Goal: Navigation & Orientation: Find specific page/section

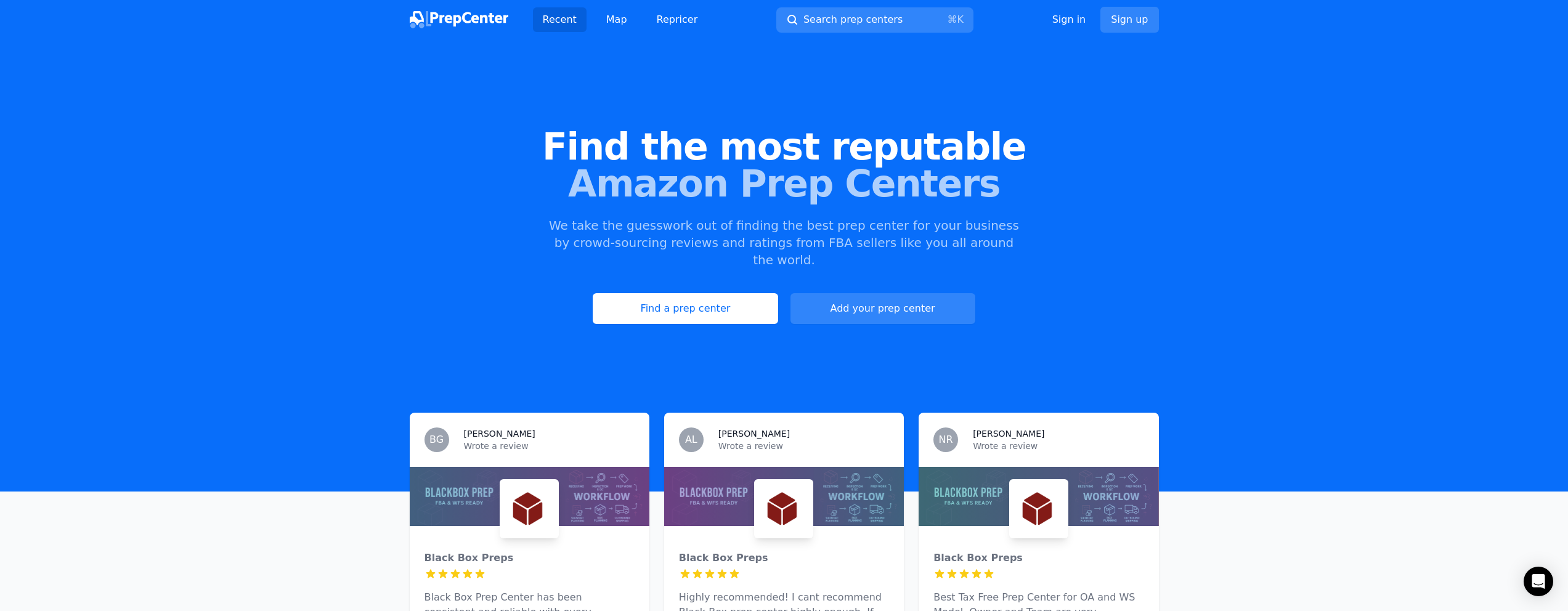
click at [777, 122] on div "Find the most reputable Amazon Prep Centers We take the guesswork out of findin…" at bounding box center [784, 225] width 1568 height 334
click at [769, 143] on span "Find the most reputable" at bounding box center [784, 146] width 1528 height 37
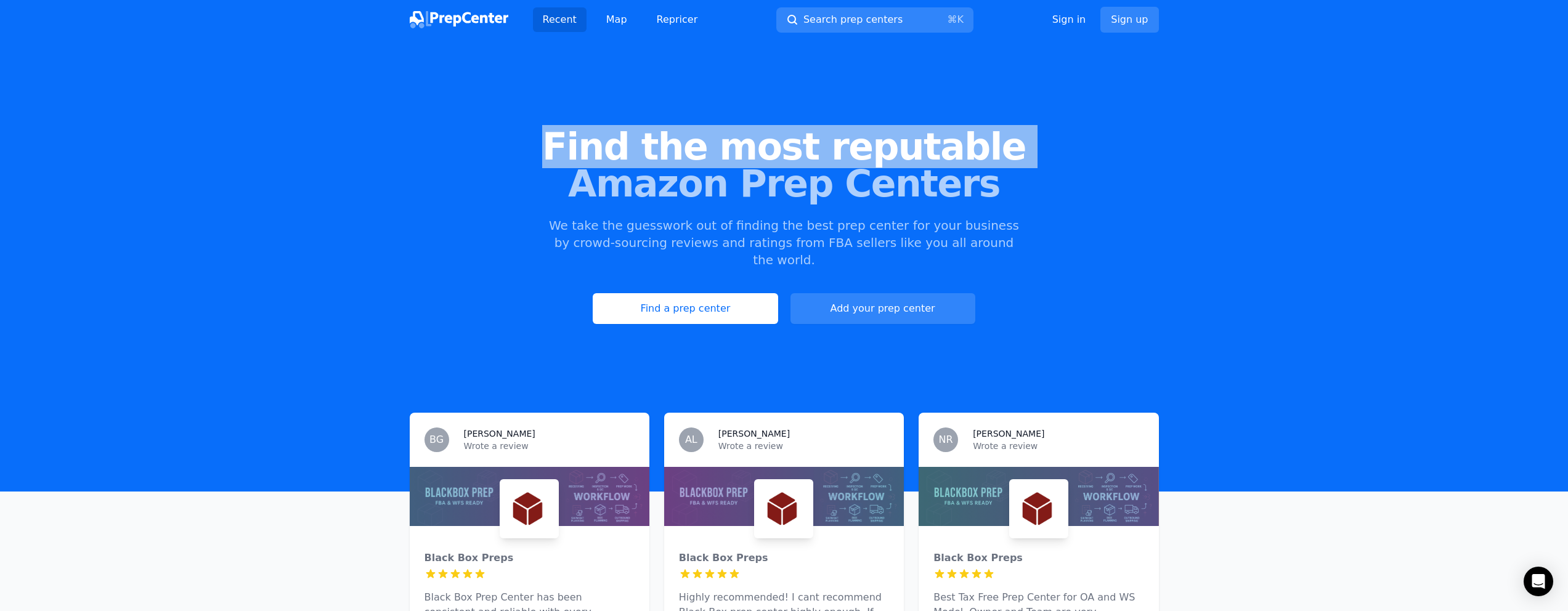
click at [769, 143] on span "Find the most reputable" at bounding box center [784, 146] width 1528 height 37
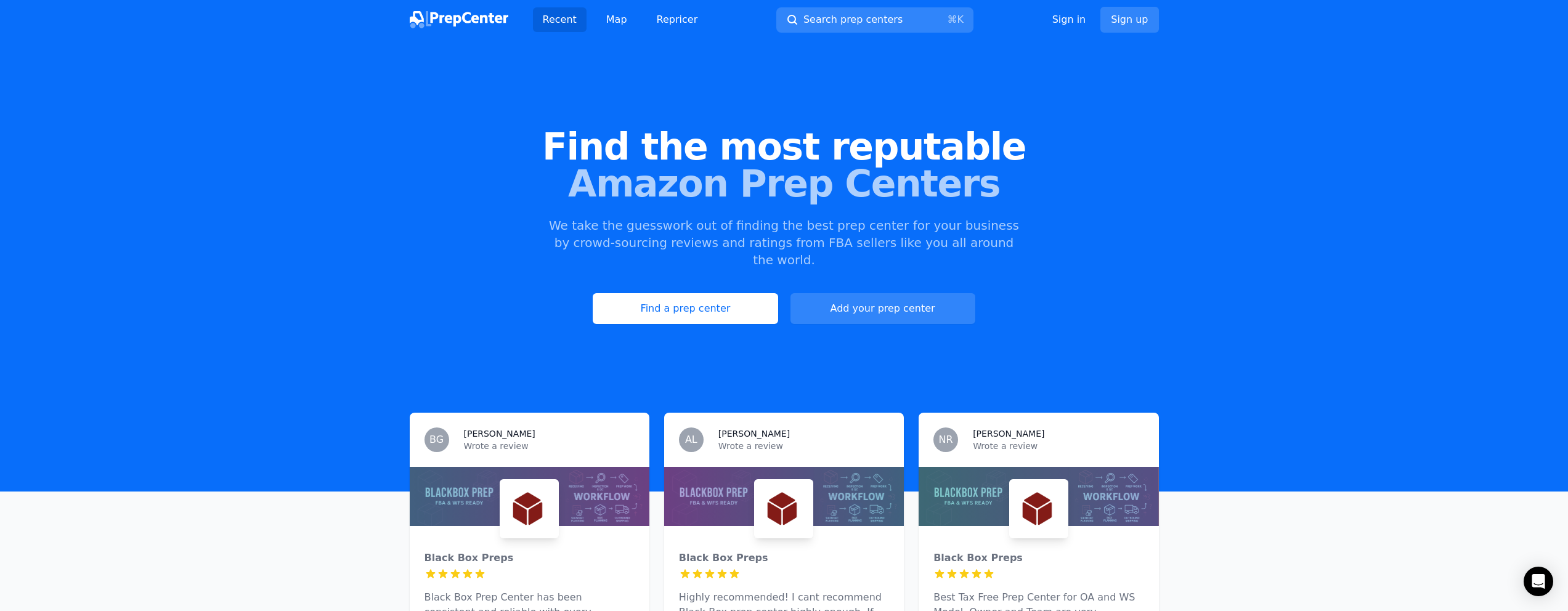
click at [866, 157] on span "Find the most reputable" at bounding box center [784, 146] width 1528 height 37
click at [848, 177] on span "Amazon Prep Centers" at bounding box center [784, 183] width 1528 height 37
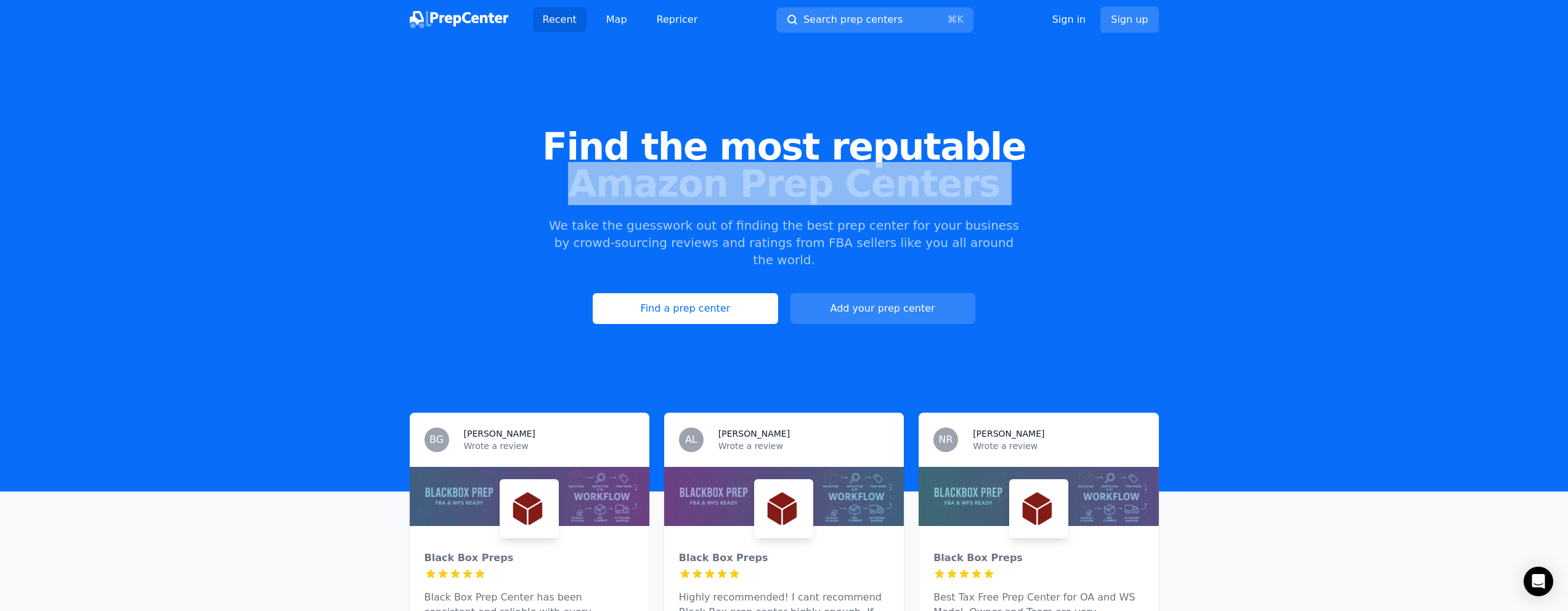
click at [848, 177] on span "Amazon Prep Centers" at bounding box center [784, 183] width 1528 height 37
click at [846, 165] on span "Amazon Prep Centers" at bounding box center [784, 183] width 1528 height 37
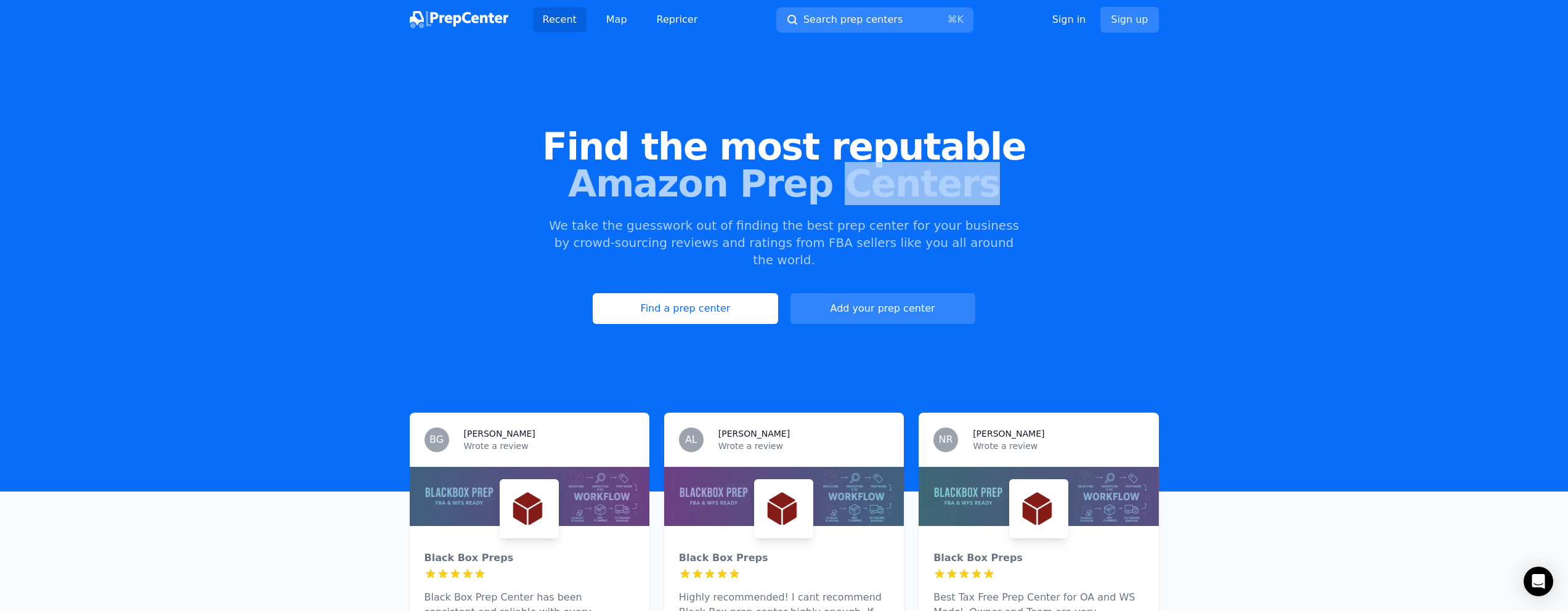
click at [846, 165] on span "Amazon Prep Centers" at bounding box center [784, 183] width 1528 height 37
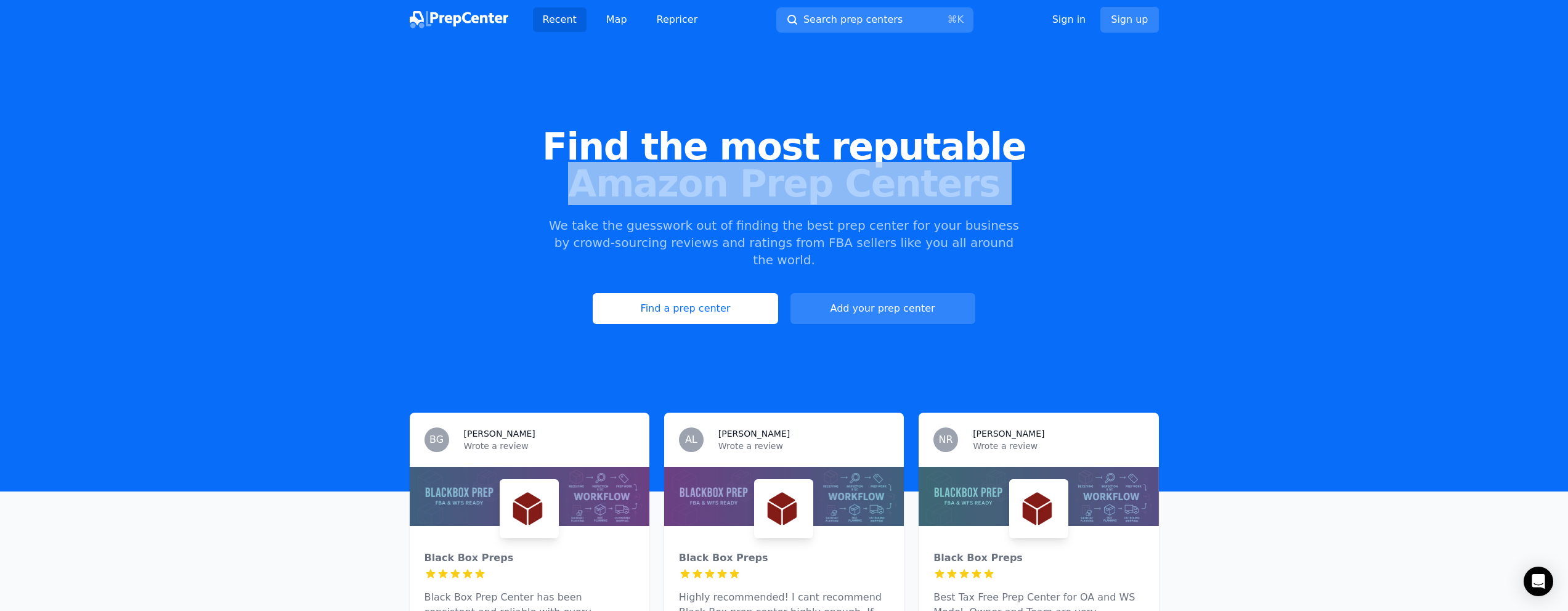
click at [846, 165] on span "Amazon Prep Centers" at bounding box center [784, 183] width 1528 height 37
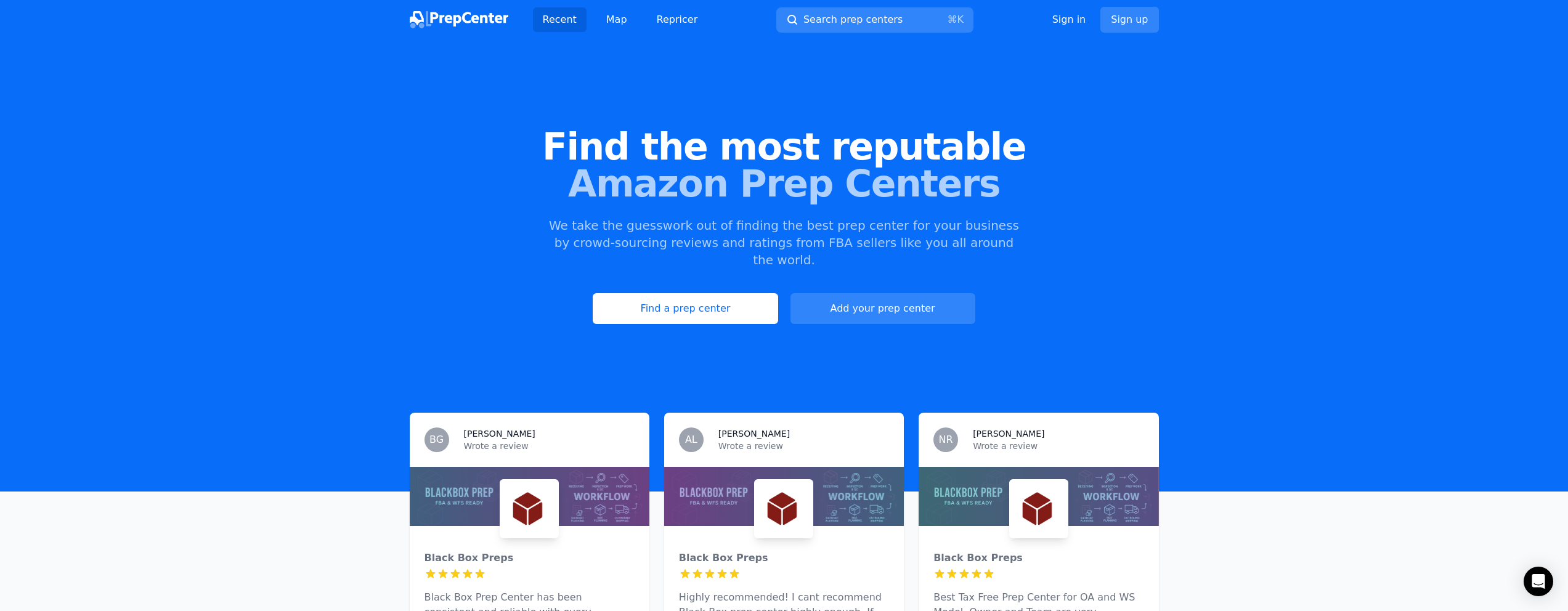
click at [858, 155] on span "Find the most reputable" at bounding box center [784, 146] width 1528 height 37
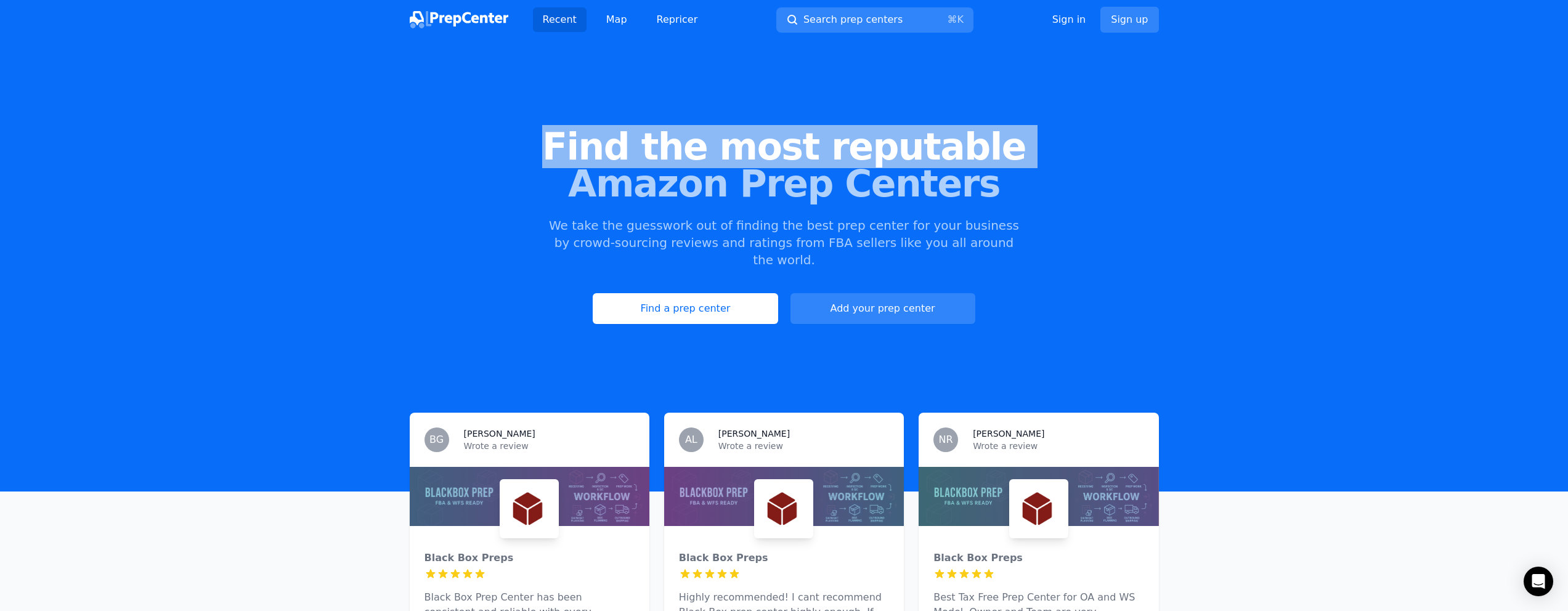
click at [858, 155] on span "Find the most reputable" at bounding box center [784, 146] width 1528 height 37
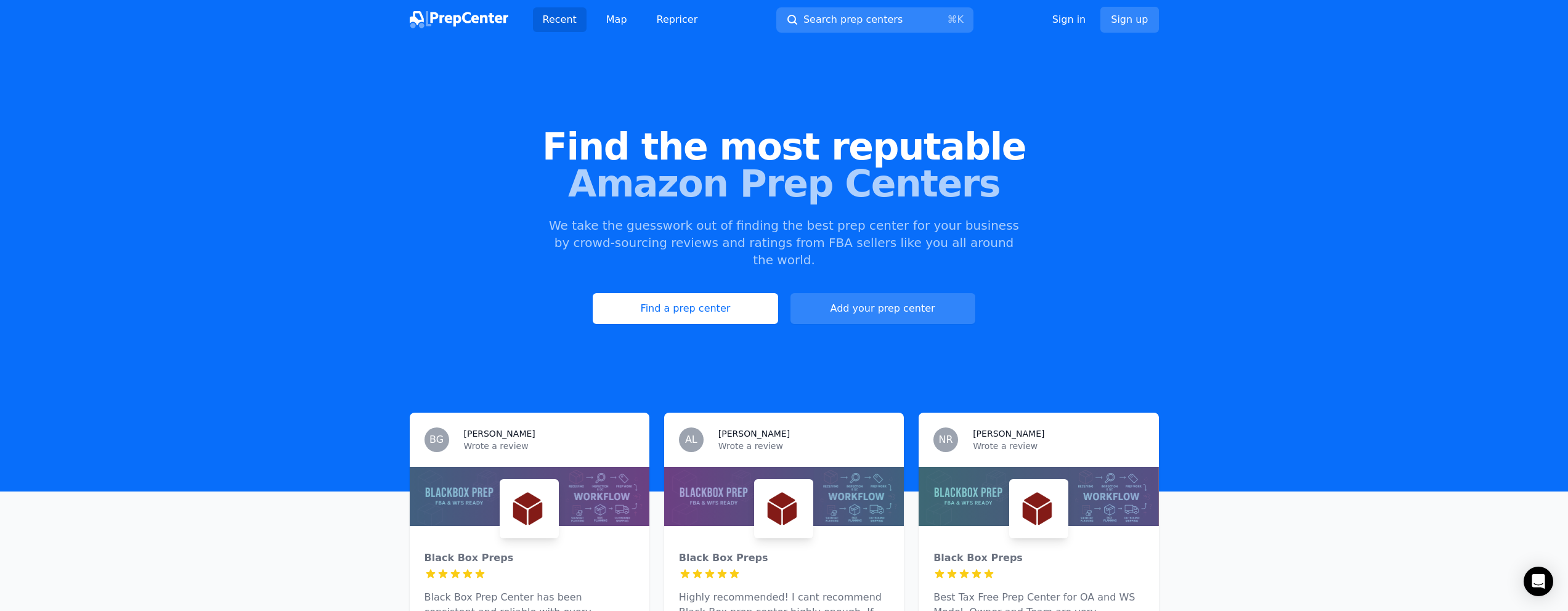
click at [845, 177] on span "Amazon Prep Centers" at bounding box center [784, 183] width 1528 height 37
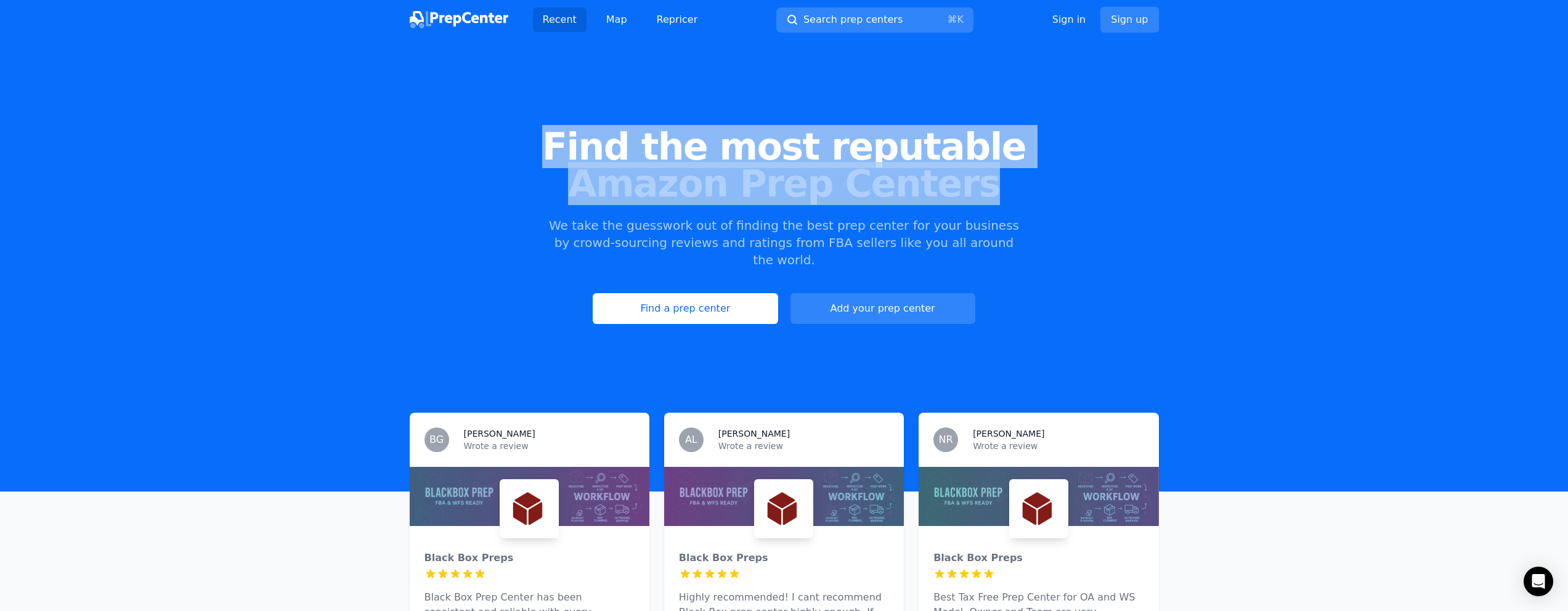
drag, startPoint x: 993, startPoint y: 183, endPoint x: 547, endPoint y: 151, distance: 447.1
click at [548, 153] on h1 "Find the most reputable Amazon Prep Centers" at bounding box center [784, 165] width 1528 height 74
click at [547, 151] on span "Find the most reputable" at bounding box center [784, 146] width 1528 height 37
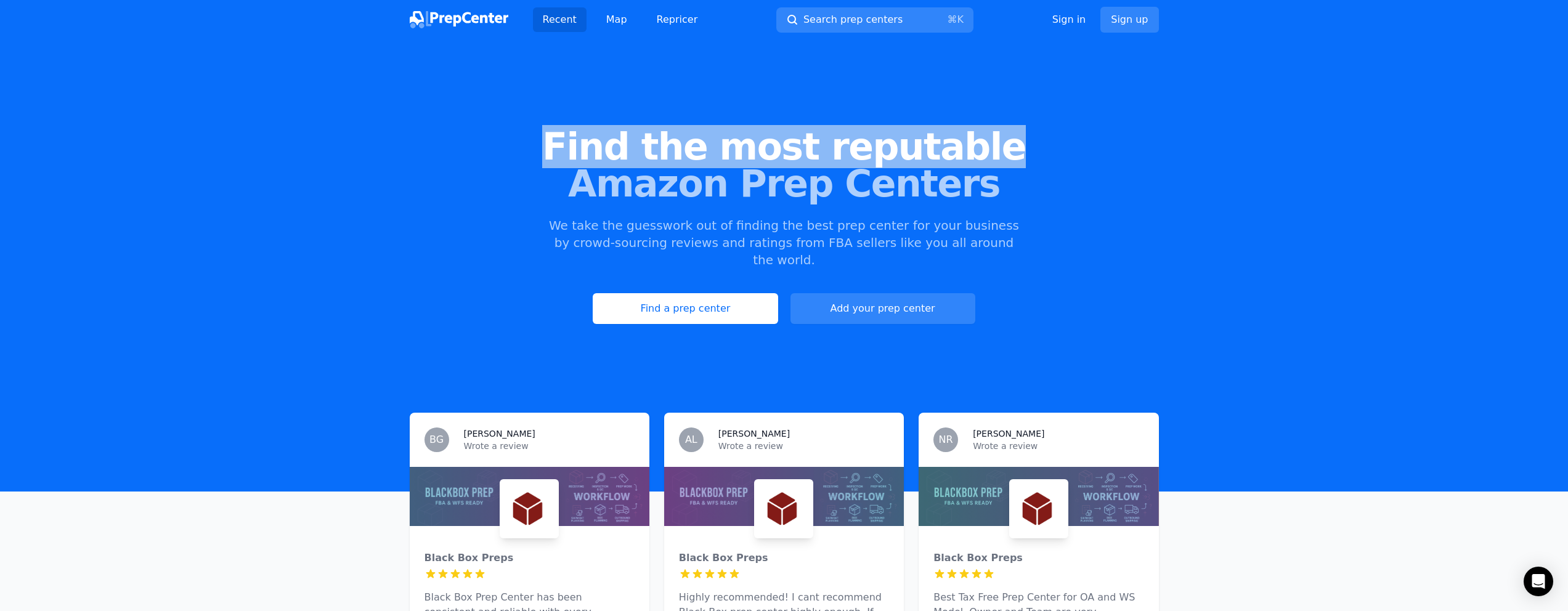
drag, startPoint x: 576, startPoint y: 146, endPoint x: 1024, endPoint y: 139, distance: 448.1
click at [1024, 139] on span "Find the most reputable" at bounding box center [784, 146] width 1528 height 37
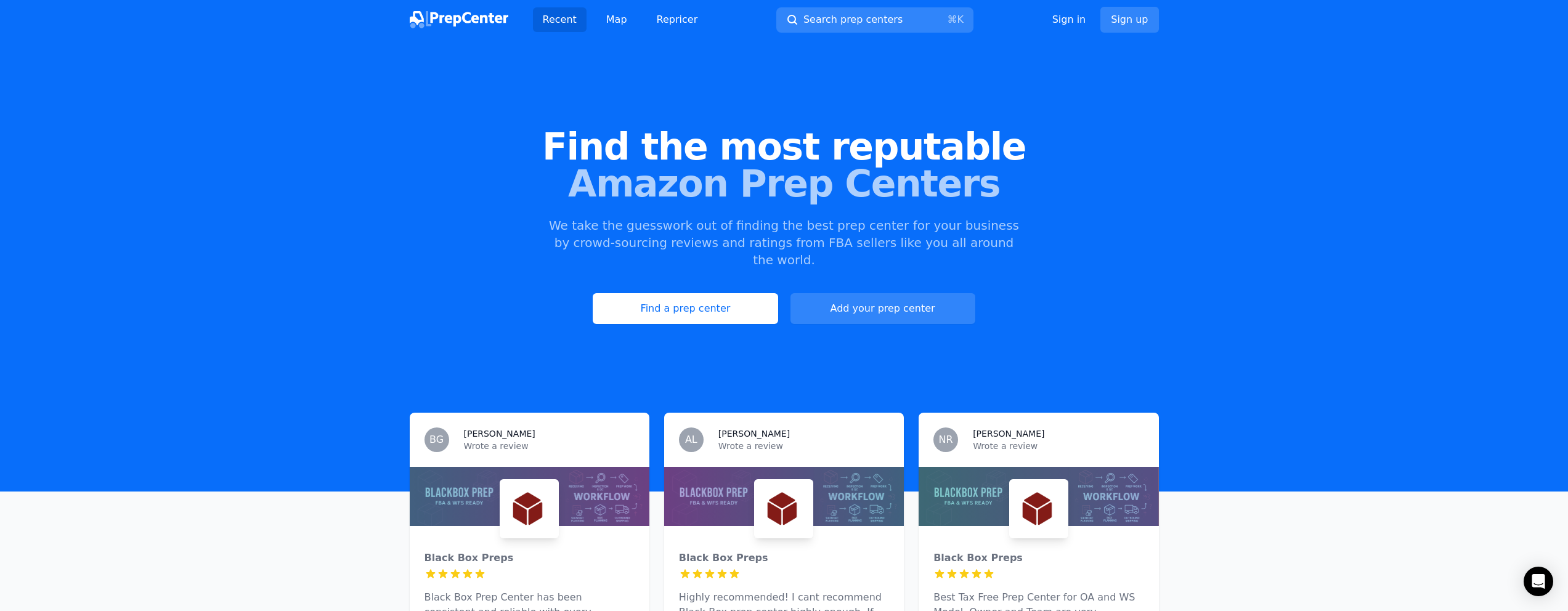
click at [1002, 186] on span "Amazon Prep Centers" at bounding box center [784, 183] width 1528 height 37
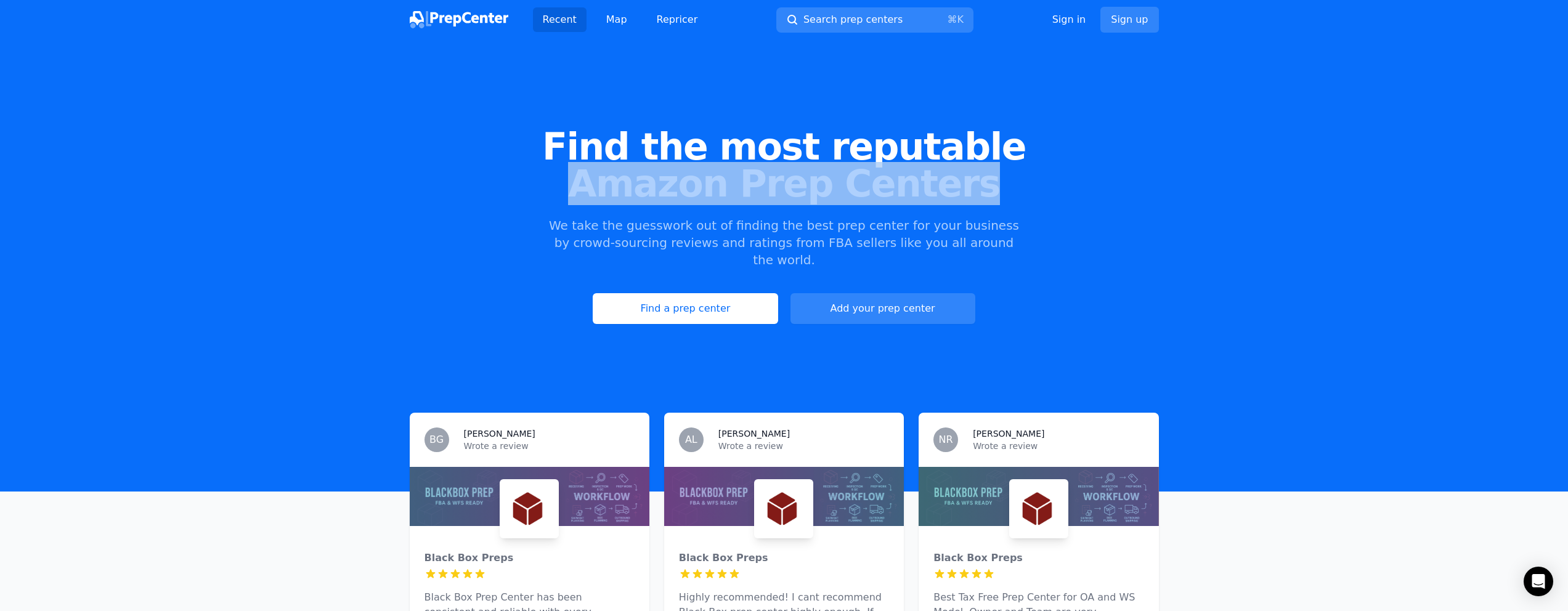
drag, startPoint x: 957, startPoint y: 190, endPoint x: 537, endPoint y: 180, distance: 420.1
click at [583, 184] on span "Amazon Prep Centers" at bounding box center [784, 183] width 1528 height 37
click at [537, 180] on span "Amazon Prep Centers" at bounding box center [784, 183] width 1528 height 37
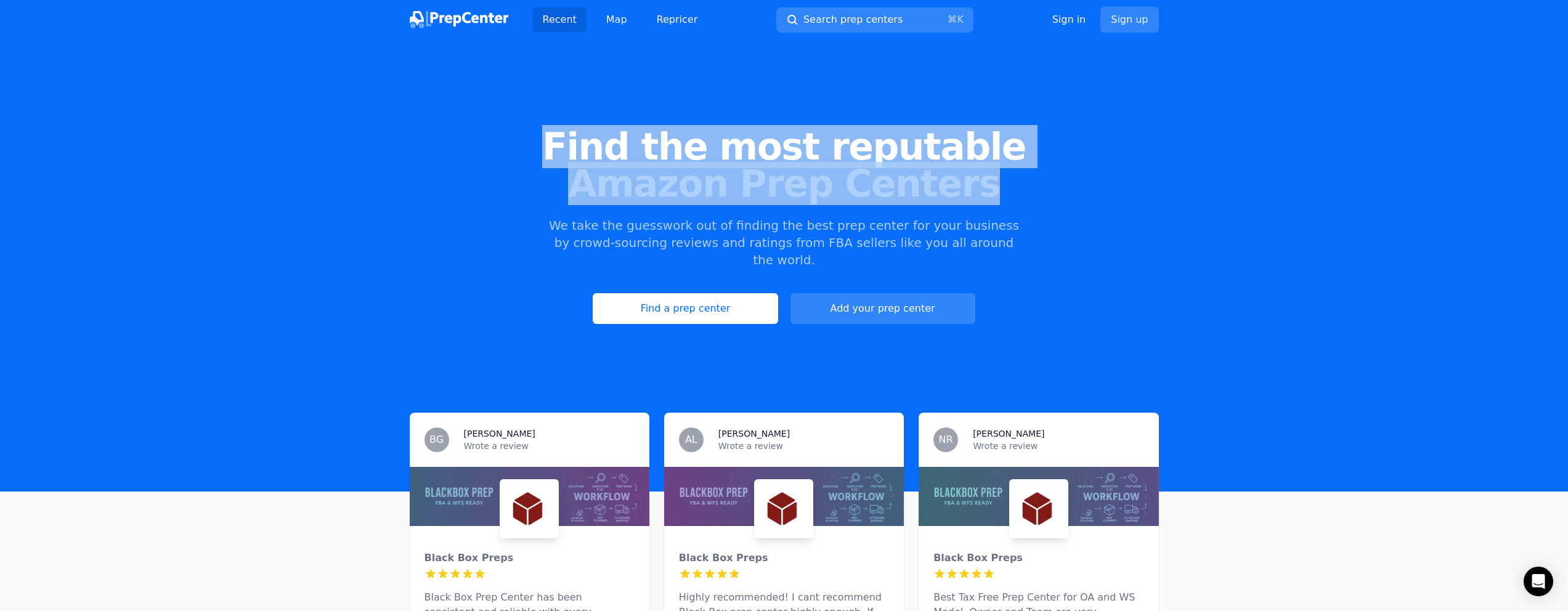
drag, startPoint x: 637, startPoint y: 153, endPoint x: 1135, endPoint y: 186, distance: 499.1
click at [1135, 186] on h1 "Find the most reputable Amazon Prep Centers" at bounding box center [784, 165] width 1528 height 74
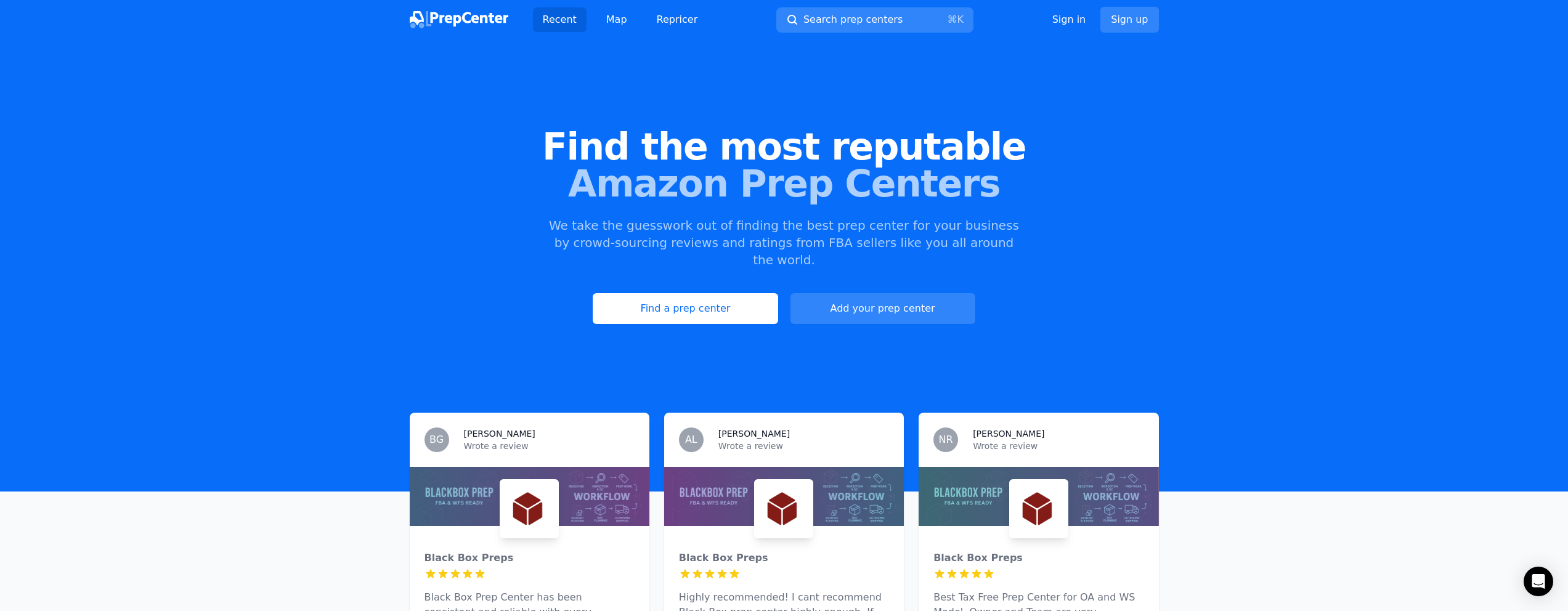
drag, startPoint x: 1127, startPoint y: 186, endPoint x: 1036, endPoint y: 182, distance: 91.1
click at [1125, 186] on span "Amazon Prep Centers" at bounding box center [784, 183] width 1528 height 37
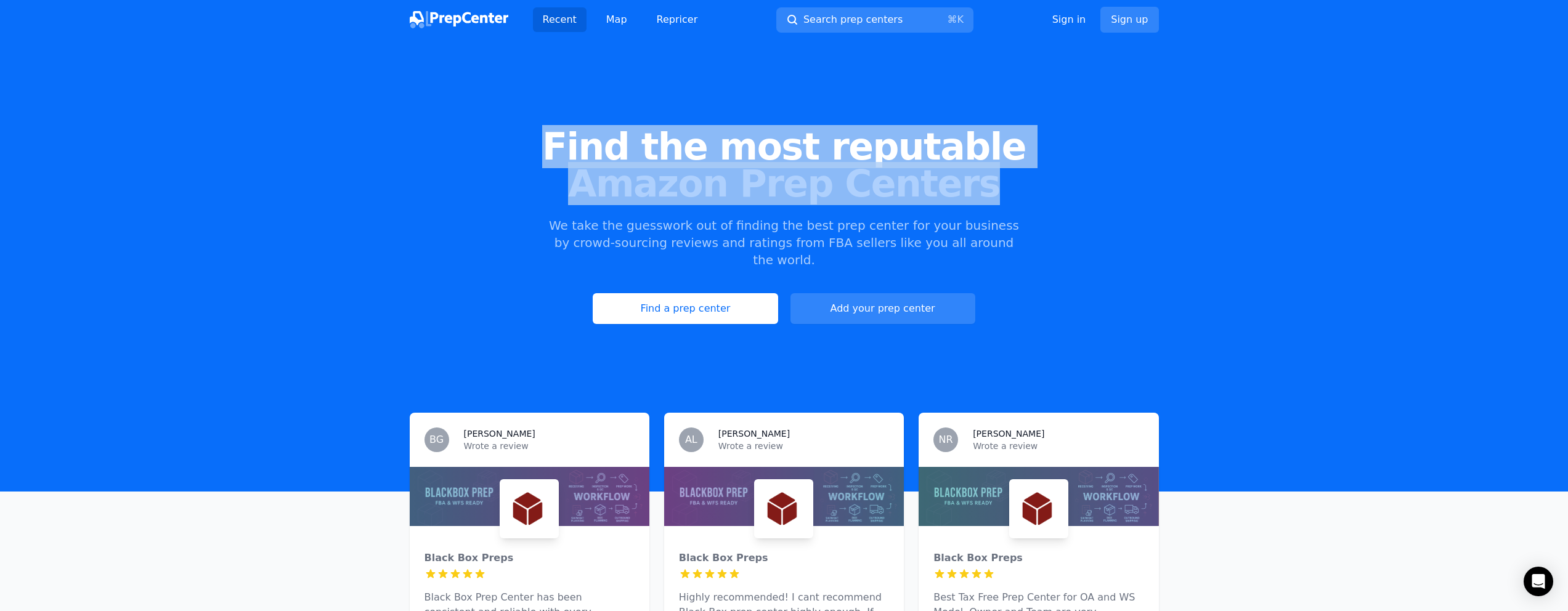
drag, startPoint x: 998, startPoint y: 186, endPoint x: 546, endPoint y: 157, distance: 452.9
click at [546, 157] on h1 "Find the most reputable Amazon Prep Centers" at bounding box center [784, 165] width 1528 height 74
click at [545, 155] on span "Find the most reputable" at bounding box center [784, 146] width 1528 height 37
drag, startPoint x: 587, startPoint y: 148, endPoint x: 1001, endPoint y: 177, distance: 415.0
click at [1001, 177] on h1 "Find the most reputable Amazon Prep Centers" at bounding box center [784, 165] width 1528 height 74
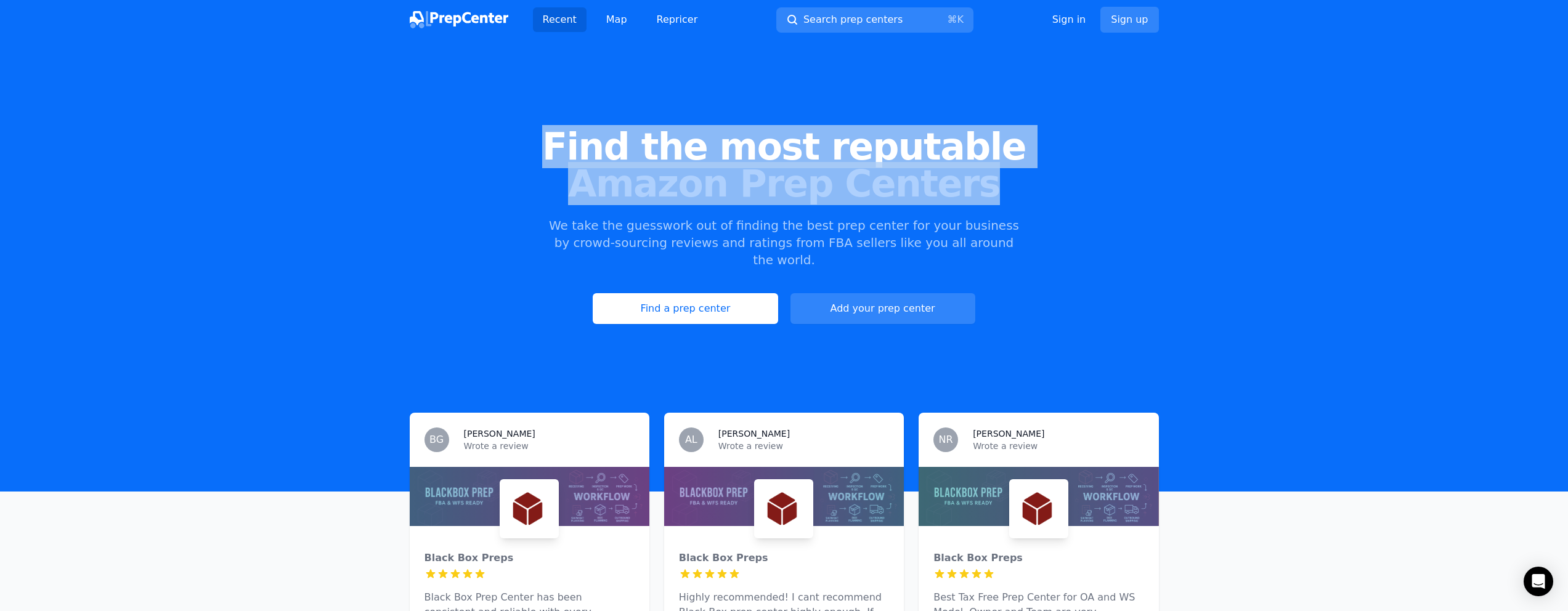
click at [1001, 177] on span "Amazon Prep Centers" at bounding box center [784, 183] width 1528 height 37
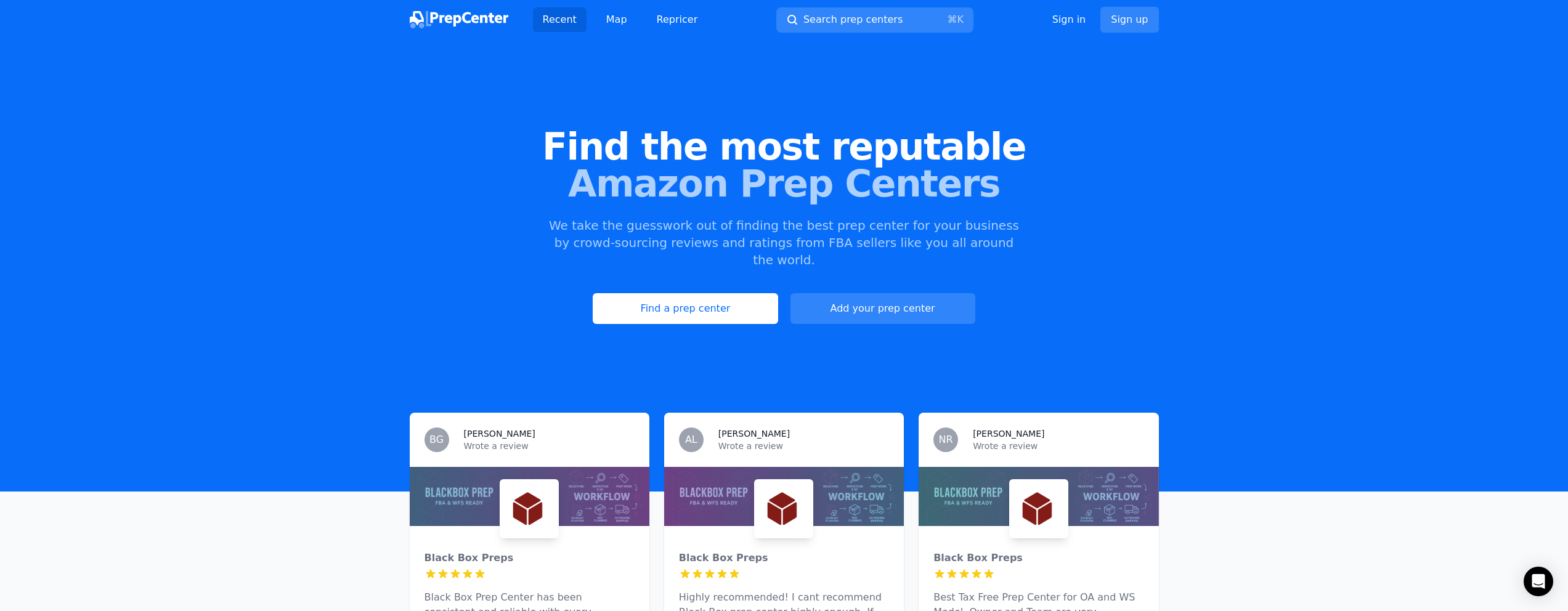
click at [922, 180] on span "Amazon Prep Centers" at bounding box center [784, 183] width 1528 height 37
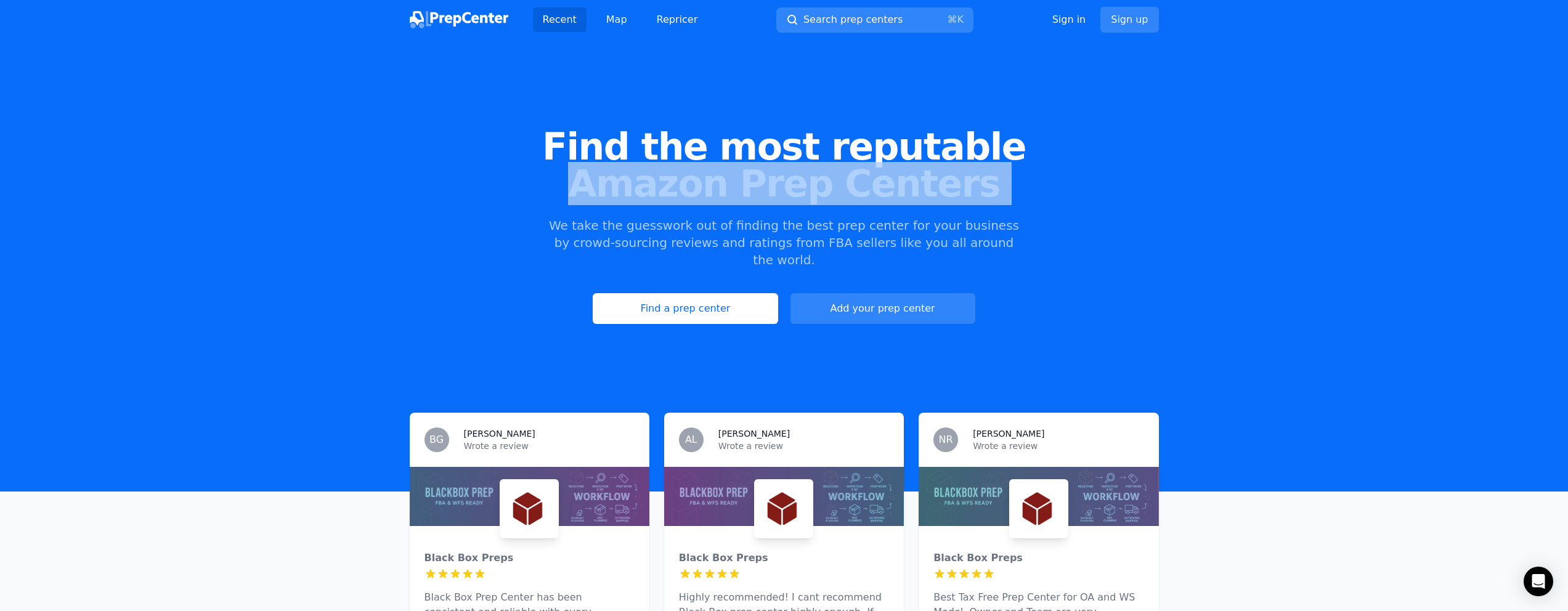
drag, startPoint x: 922, startPoint y: 180, endPoint x: 1055, endPoint y: 165, distance: 133.8
click at [970, 184] on span "Amazon Prep Centers" at bounding box center [784, 183] width 1528 height 37
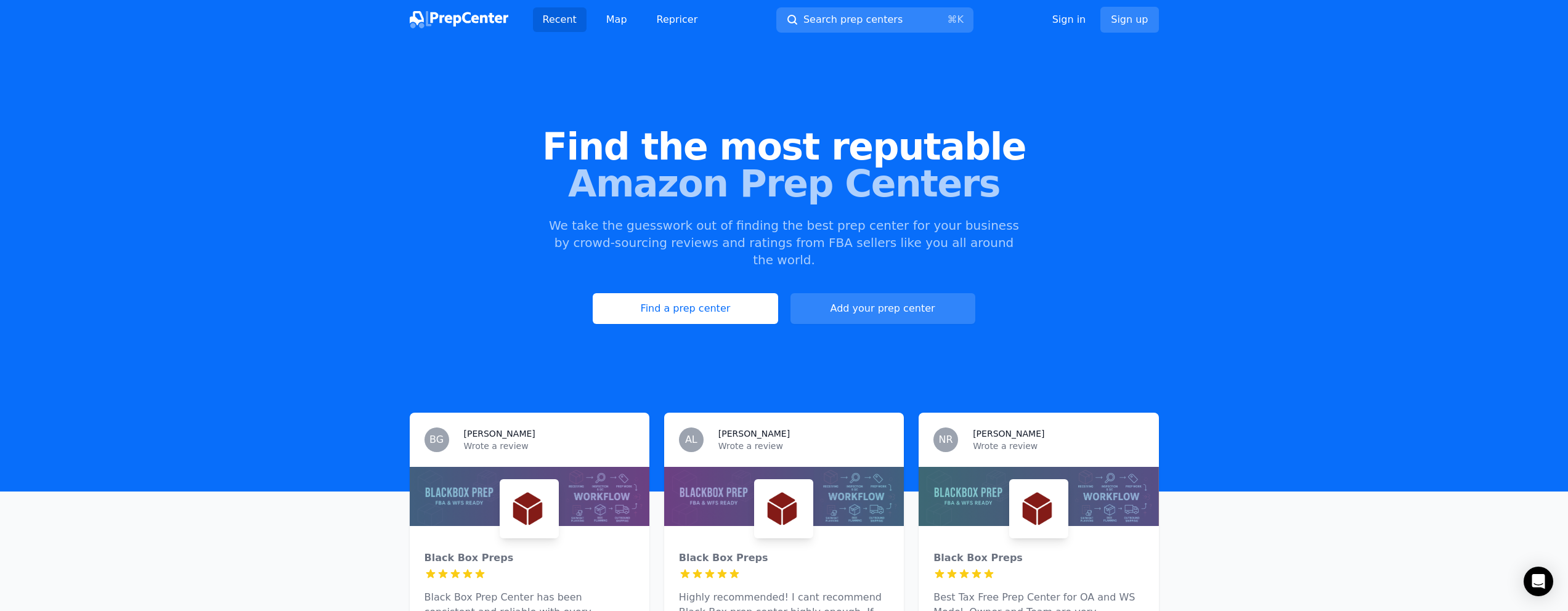
click at [1055, 165] on span "Amazon Prep Centers" at bounding box center [784, 183] width 1528 height 37
drag, startPoint x: 937, startPoint y: 147, endPoint x: 496, endPoint y: 163, distance: 441.3
click at [499, 163] on span "Find the most reputable" at bounding box center [784, 146] width 1528 height 37
click at [496, 163] on span "Find the most reputable" at bounding box center [784, 146] width 1528 height 37
drag, startPoint x: 700, startPoint y: 159, endPoint x: 933, endPoint y: 149, distance: 233.2
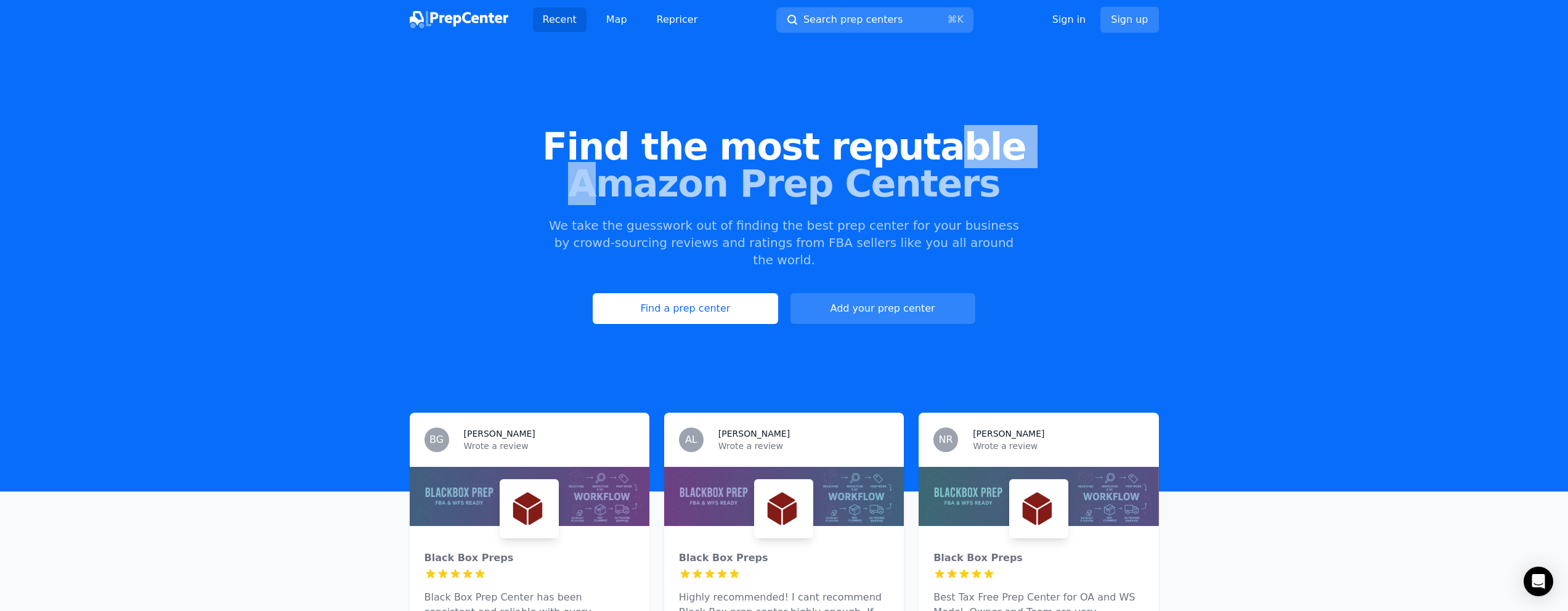
click at [924, 149] on h1 "Find the most reputable Amazon Prep Centers" at bounding box center [784, 165] width 1528 height 74
click at [933, 149] on span "Find the most reputable" at bounding box center [784, 146] width 1528 height 37
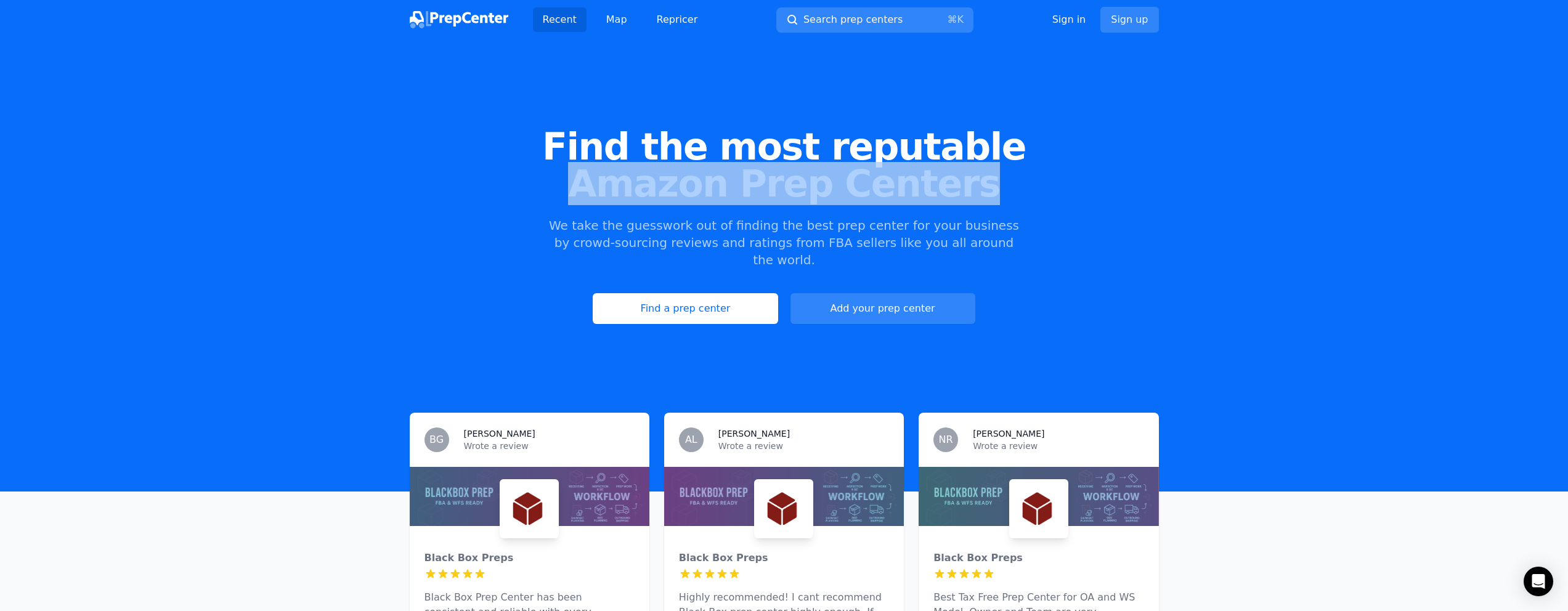
drag, startPoint x: 970, startPoint y: 176, endPoint x: 560, endPoint y: 169, distance: 410.1
click at [560, 169] on span "Amazon Prep Centers" at bounding box center [784, 183] width 1528 height 37
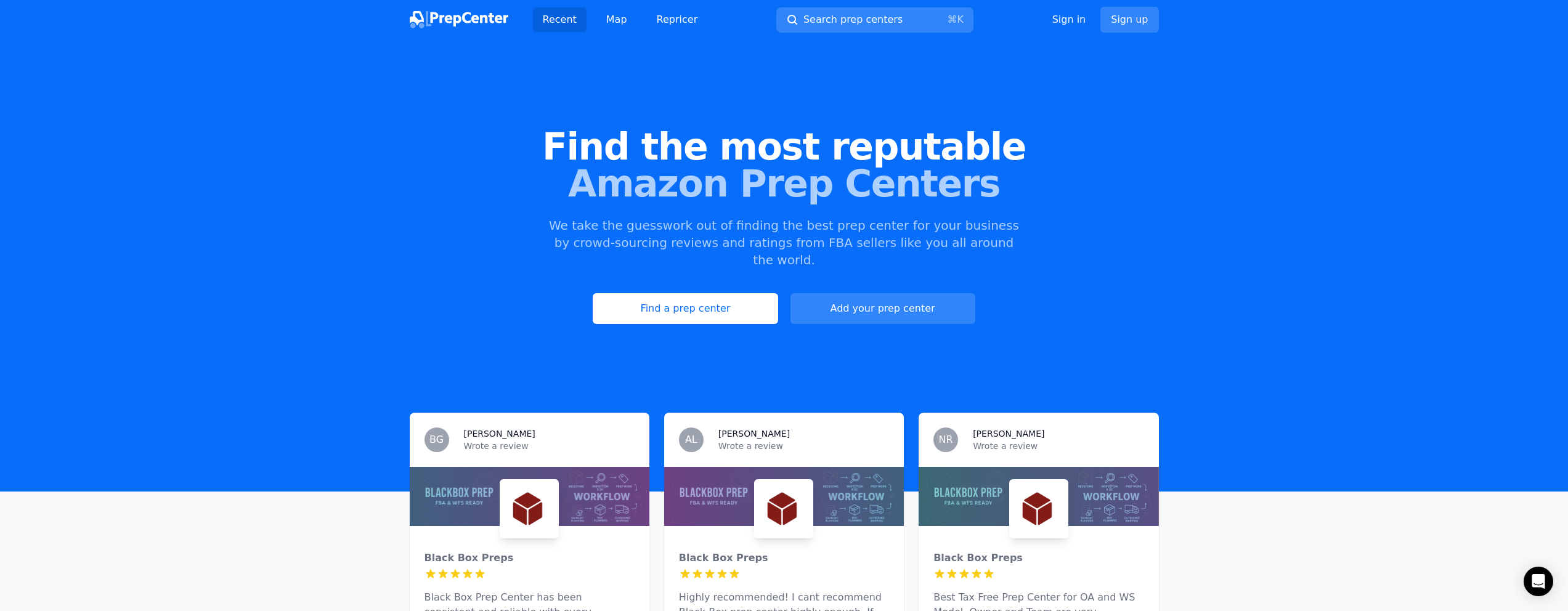
click at [590, 140] on span "Find the most reputable" at bounding box center [784, 146] width 1528 height 37
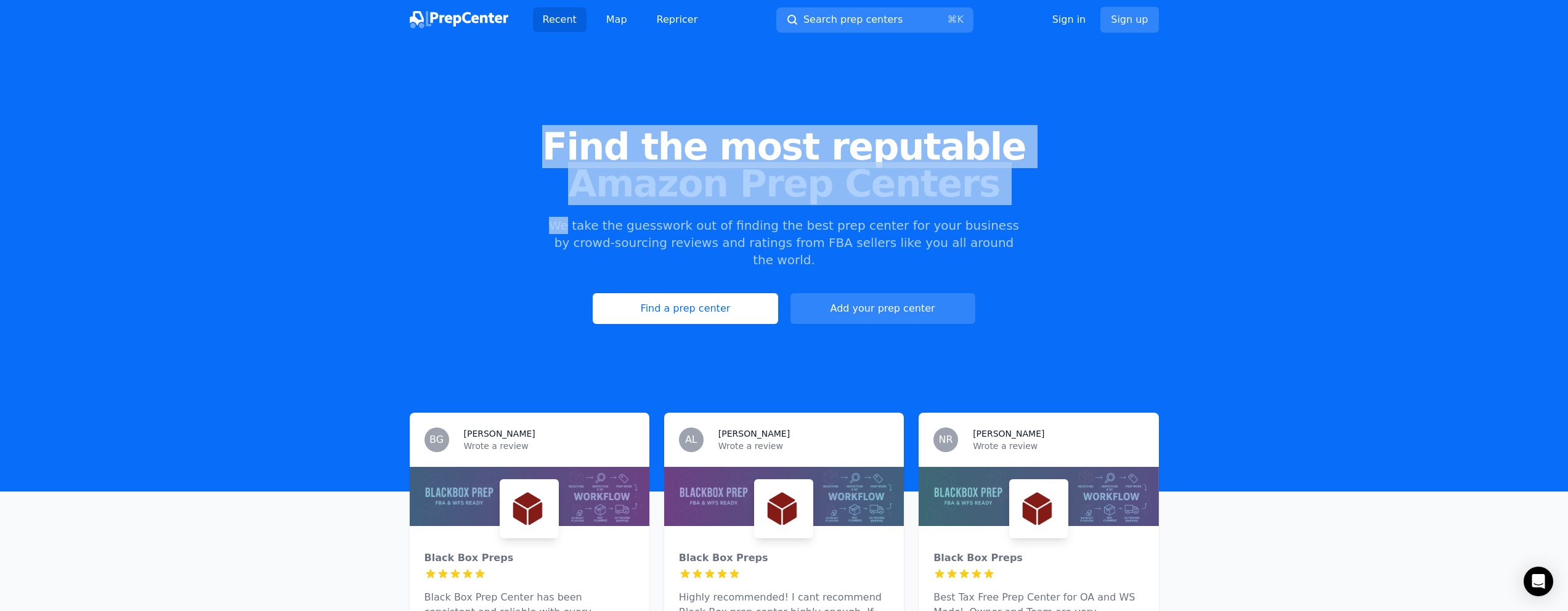
drag, startPoint x: 590, startPoint y: 140, endPoint x: 1027, endPoint y: 215, distance: 443.4
click at [1027, 215] on div "Find the most reputable Amazon Prep Centers We take the guesswork out of findin…" at bounding box center [784, 225] width 1568 height 334
click at [1033, 195] on span "Amazon Prep Centers" at bounding box center [784, 183] width 1528 height 37
drag, startPoint x: 863, startPoint y: 186, endPoint x: 532, endPoint y: 149, distance: 333.1
click at [532, 149] on h1 "Find the most reputable Amazon Prep Centers" at bounding box center [784, 165] width 1528 height 74
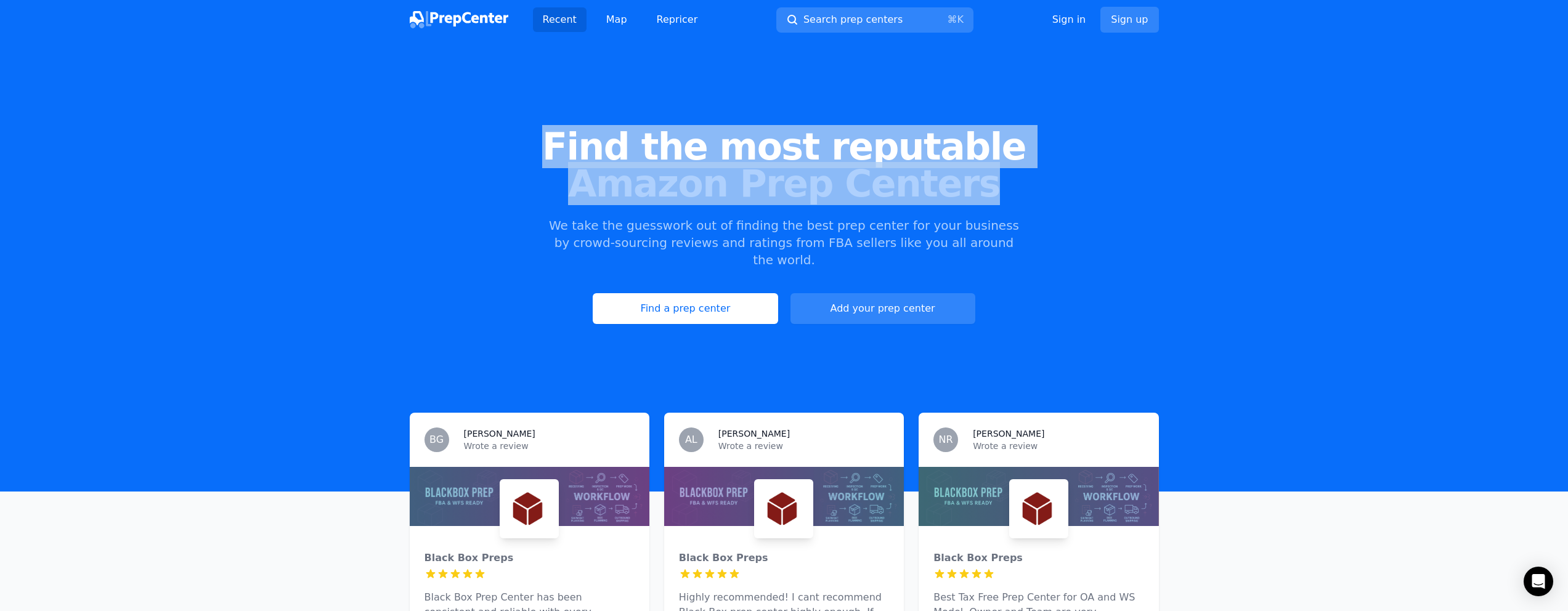
click at [532, 149] on span "Find the most reputable" at bounding box center [784, 146] width 1528 height 37
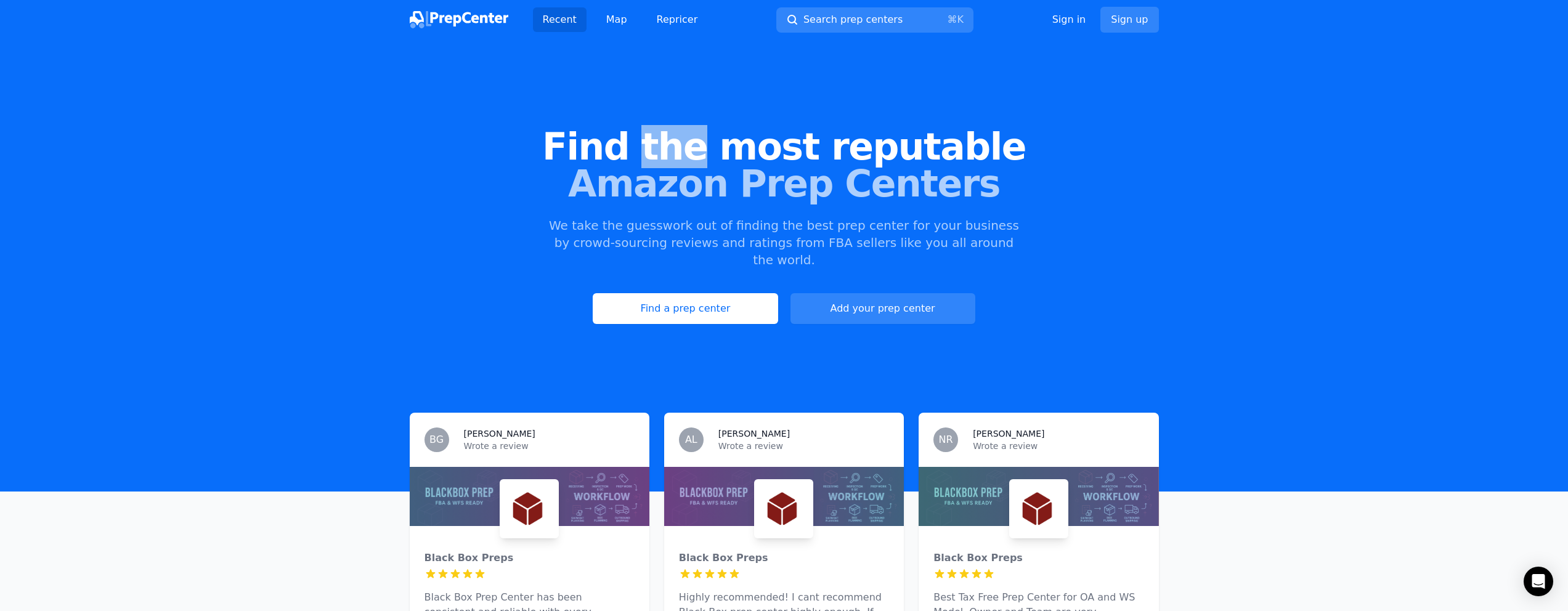
click at [543, 160] on span "Find the most reputable" at bounding box center [784, 146] width 1528 height 37
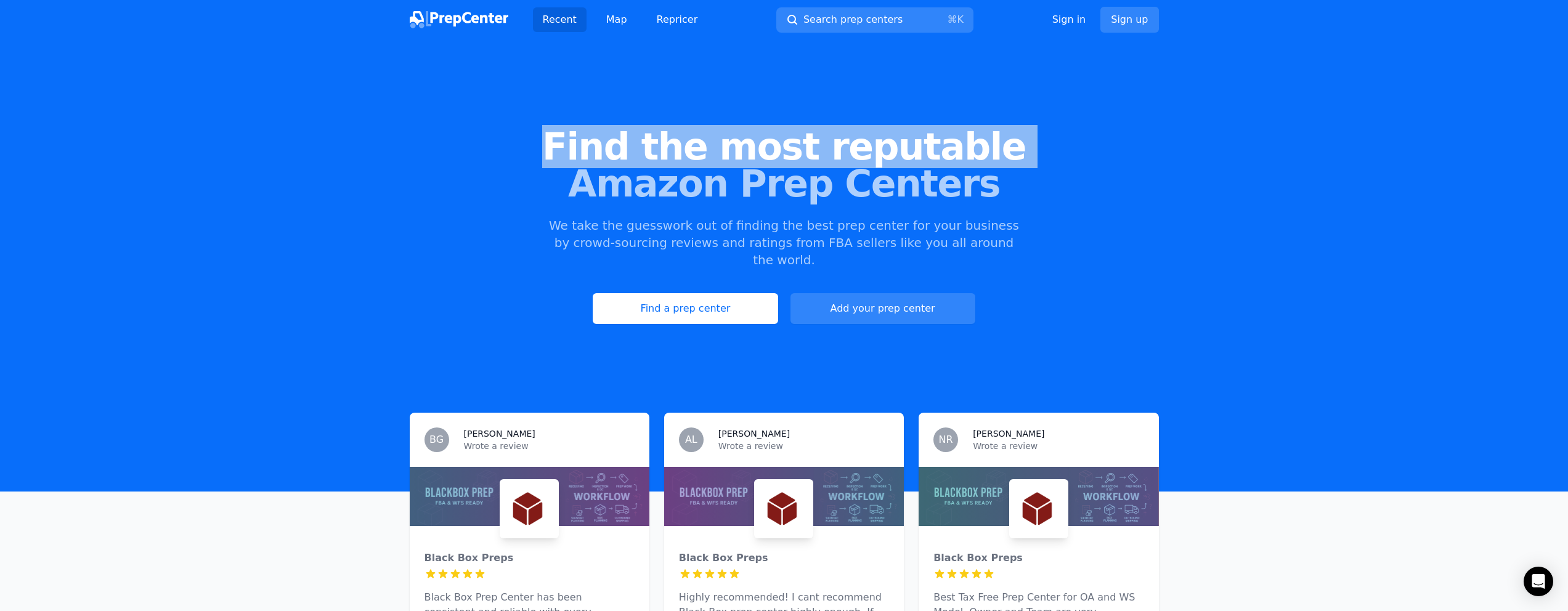
drag, startPoint x: 543, startPoint y: 160, endPoint x: 634, endPoint y: 158, distance: 91.0
click at [551, 160] on span "Find the most reputable" at bounding box center [784, 146] width 1528 height 37
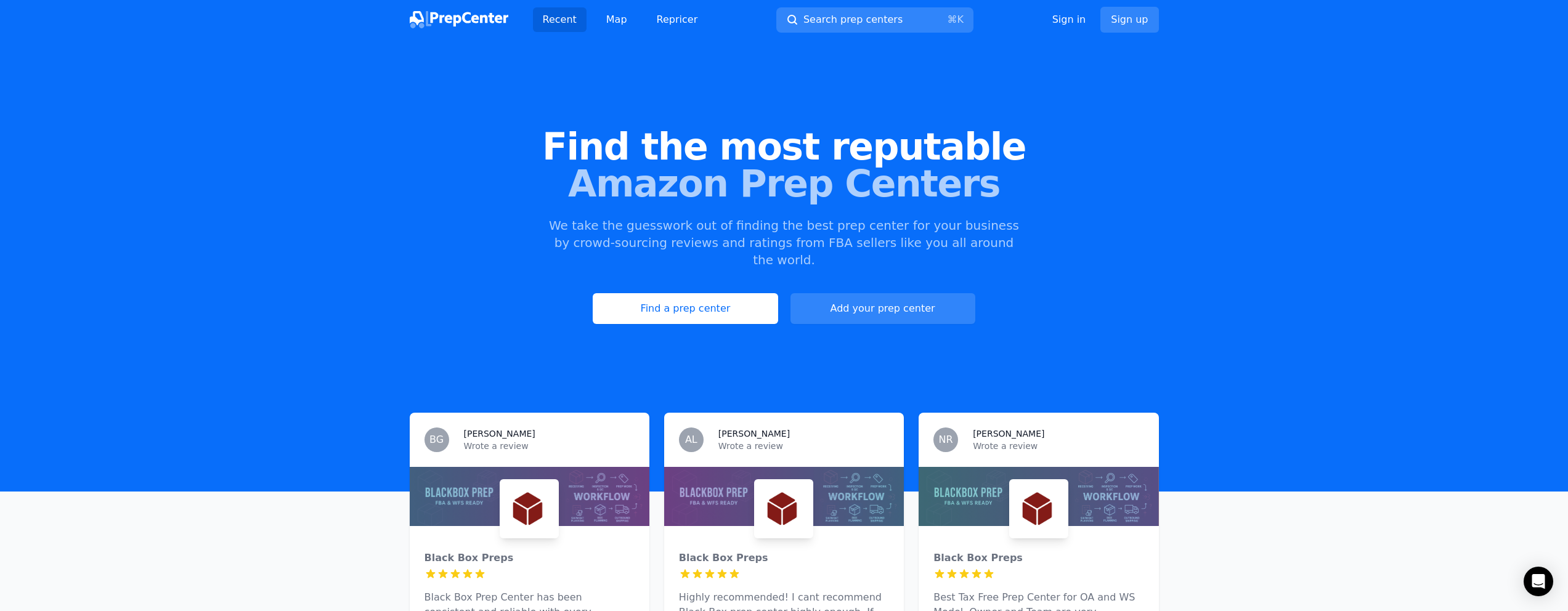
drag, startPoint x: 820, startPoint y: 136, endPoint x: 849, endPoint y: 131, distance: 29.4
click at [820, 136] on span "Find the most reputable" at bounding box center [784, 146] width 1528 height 37
click at [910, 182] on span "Amazon Prep Centers" at bounding box center [784, 183] width 1528 height 37
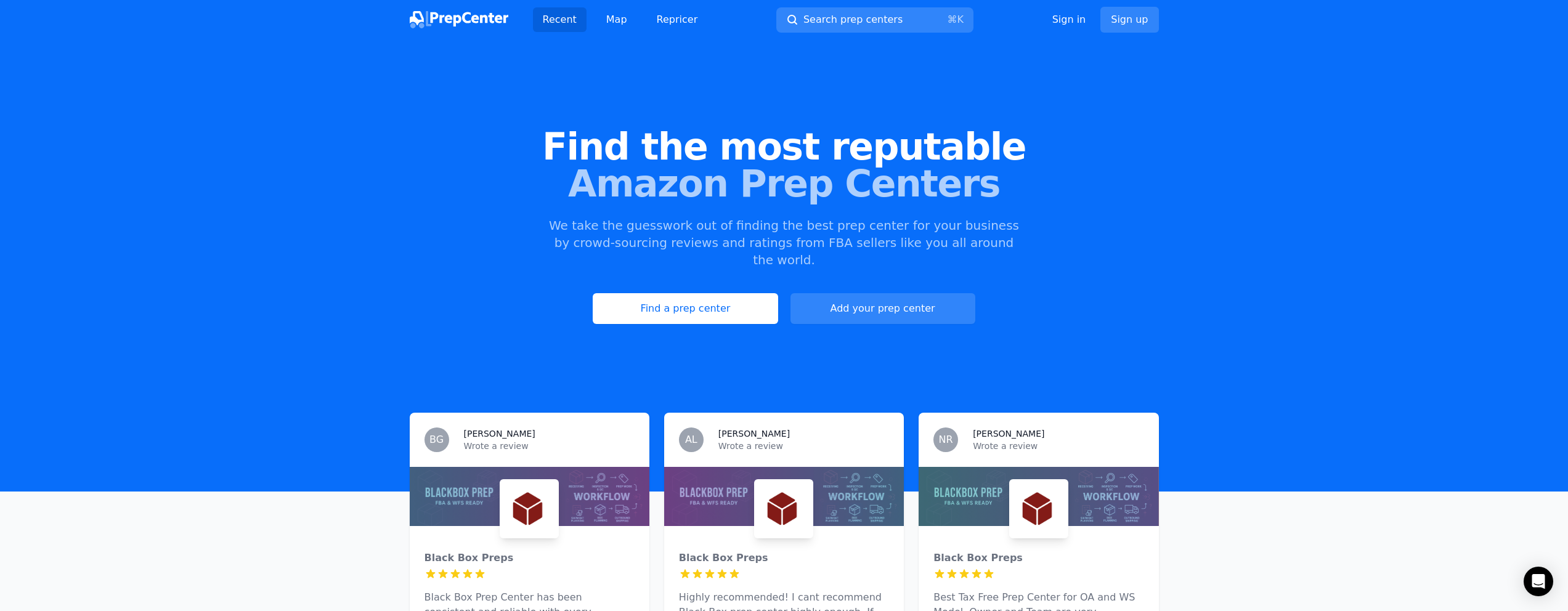
click at [943, 157] on span "Find the most reputable" at bounding box center [784, 146] width 1528 height 37
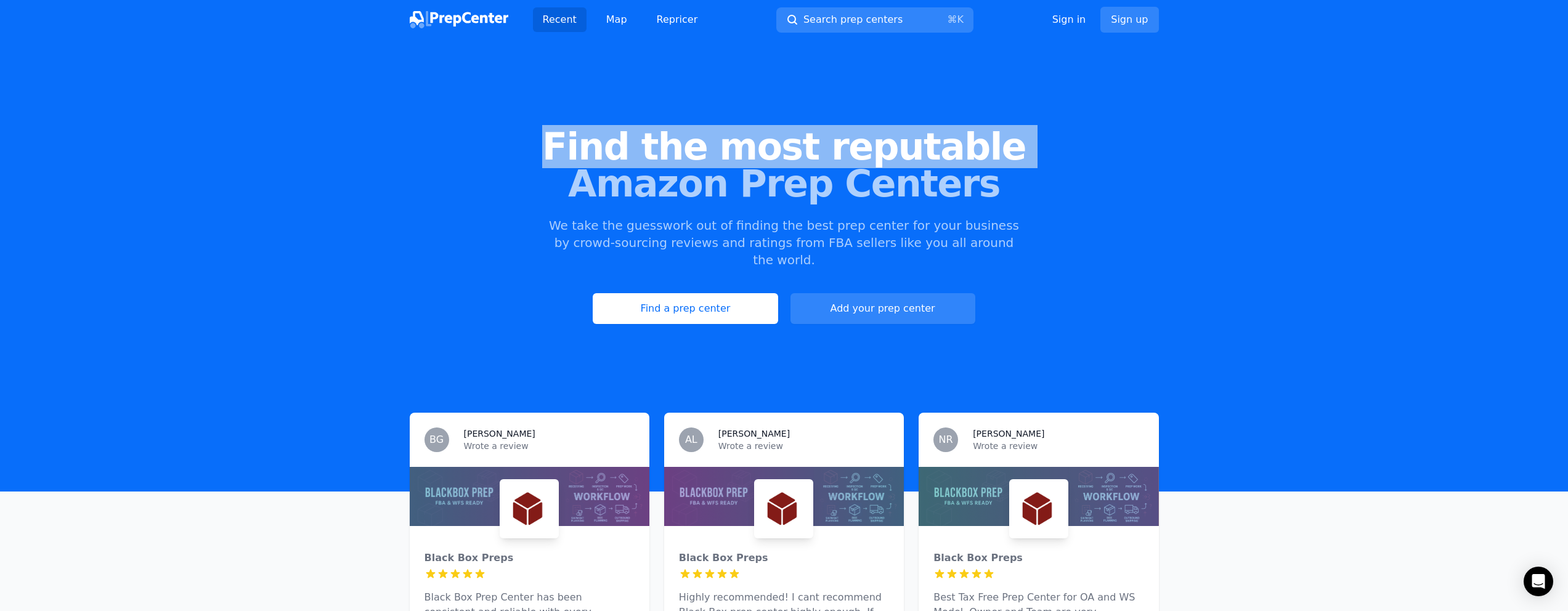
click at [943, 157] on span "Find the most reputable" at bounding box center [784, 146] width 1528 height 37
click at [1008, 147] on span "Find the most reputable" at bounding box center [784, 146] width 1528 height 37
